Goal: Find specific page/section

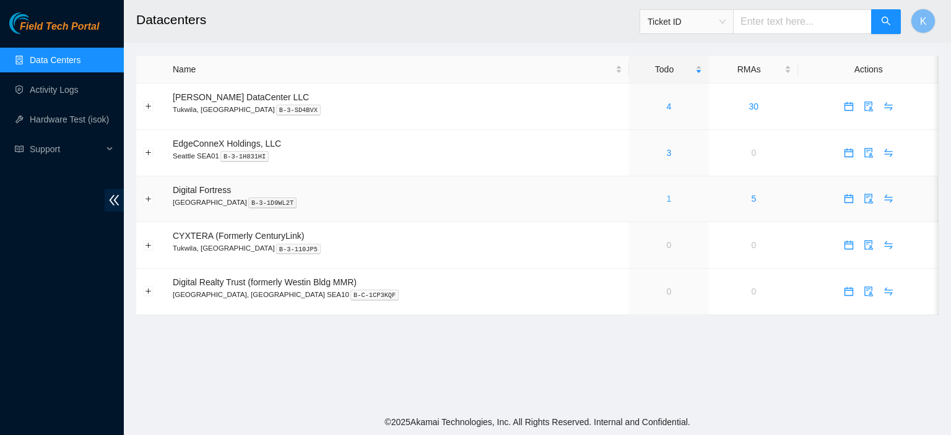
click at [667, 201] on link "1" at bounding box center [669, 199] width 5 height 10
click at [413, 403] on main "Datacenters Ticket ID K Name Todo RMAs Actions [PERSON_NAME] DataCenter LLC [GE…" at bounding box center [538, 204] width 828 height 409
click at [429, 409] on footer "© 2025 Akamai Technologies, Inc. All Rights Reserved. Internal and Confidential." at bounding box center [538, 422] width 828 height 26
click at [479, 391] on main "Datacenters Ticket ID K Name Todo RMAs Actions [PERSON_NAME] DataCenter LLC [GE…" at bounding box center [538, 204] width 828 height 409
